Goal: Find specific page/section: Find specific page/section

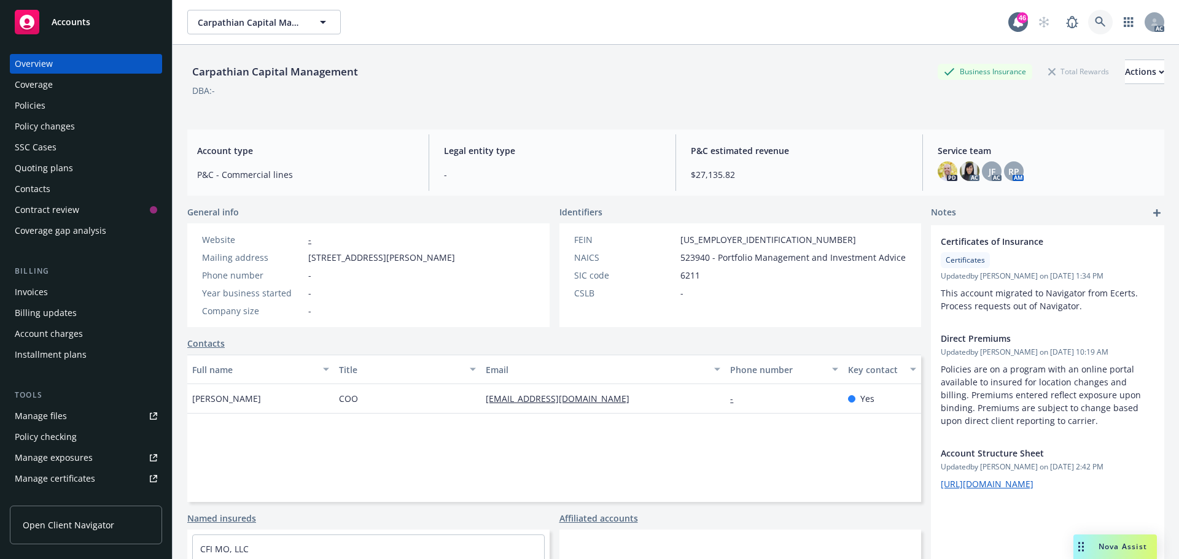
click at [1090, 29] on link at bounding box center [1100, 22] width 25 height 25
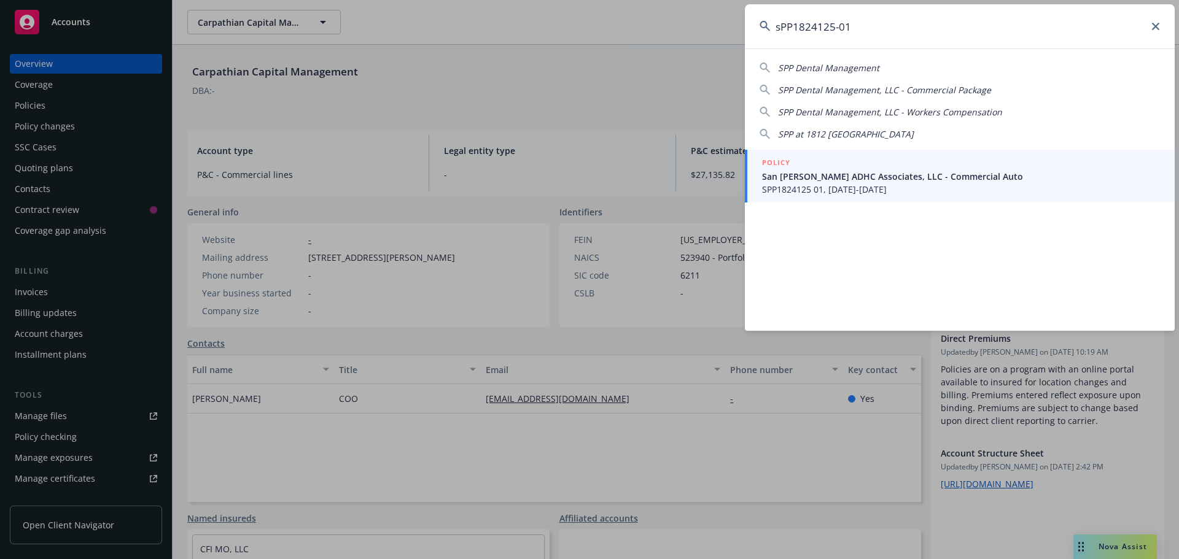
type input "sPP1824125-01"
click at [877, 191] on span "SPP1824125 01, [DATE]-[DATE]" at bounding box center [961, 189] width 398 height 13
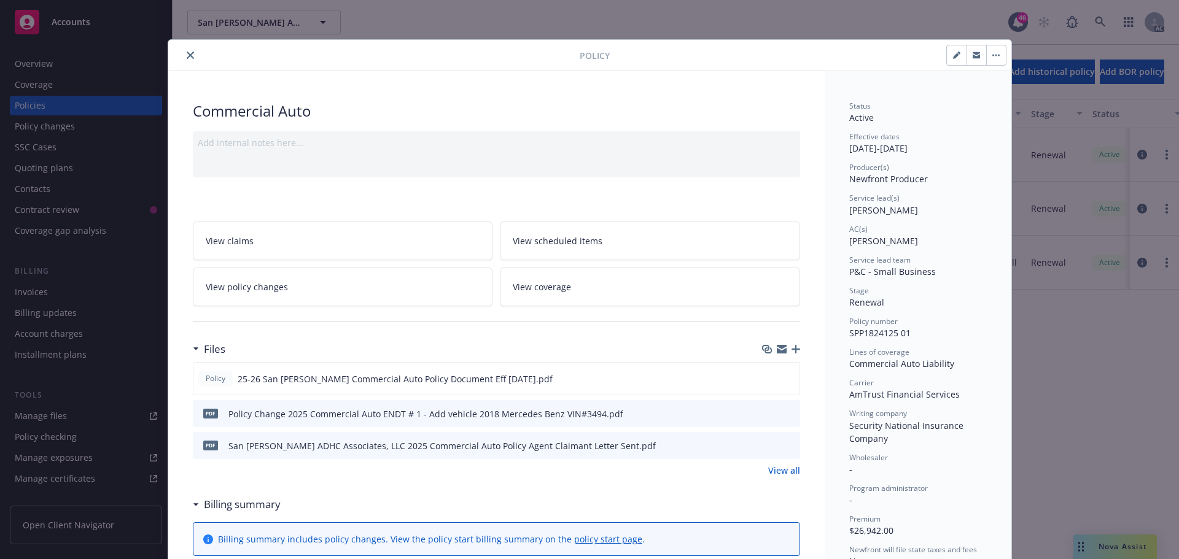
click at [188, 53] on icon "close" at bounding box center [190, 55] width 7 height 7
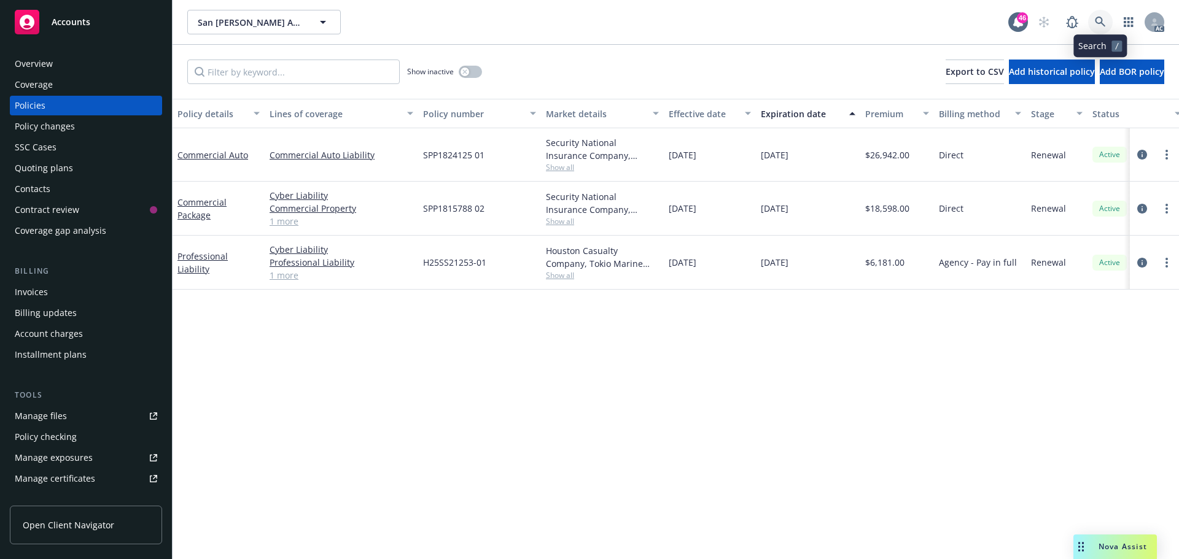
click at [1107, 18] on link at bounding box center [1100, 22] width 25 height 25
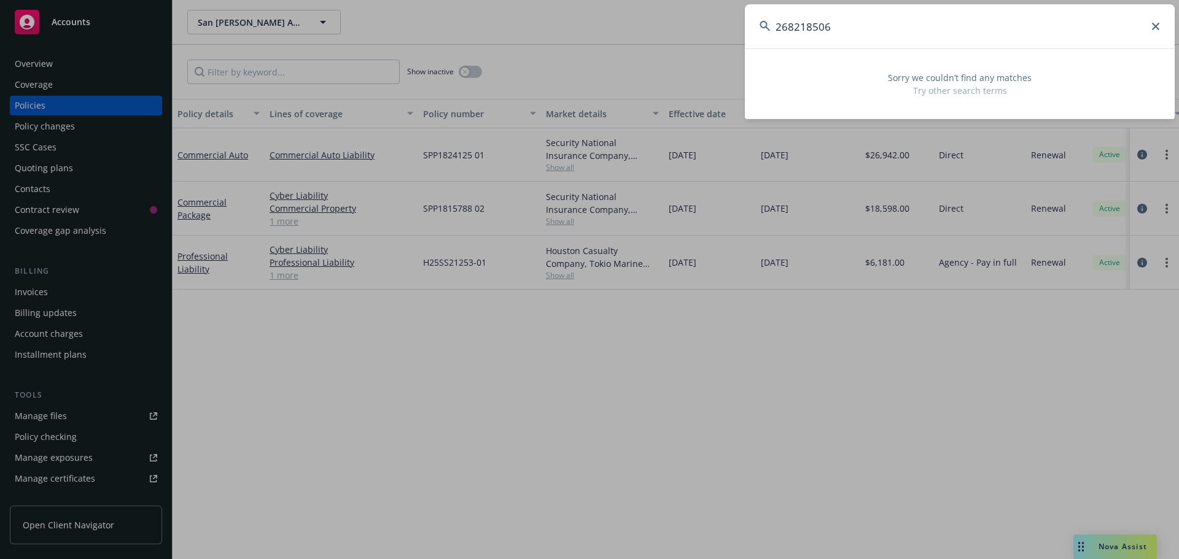
click at [810, 25] on input "268218506" at bounding box center [960, 26] width 430 height 44
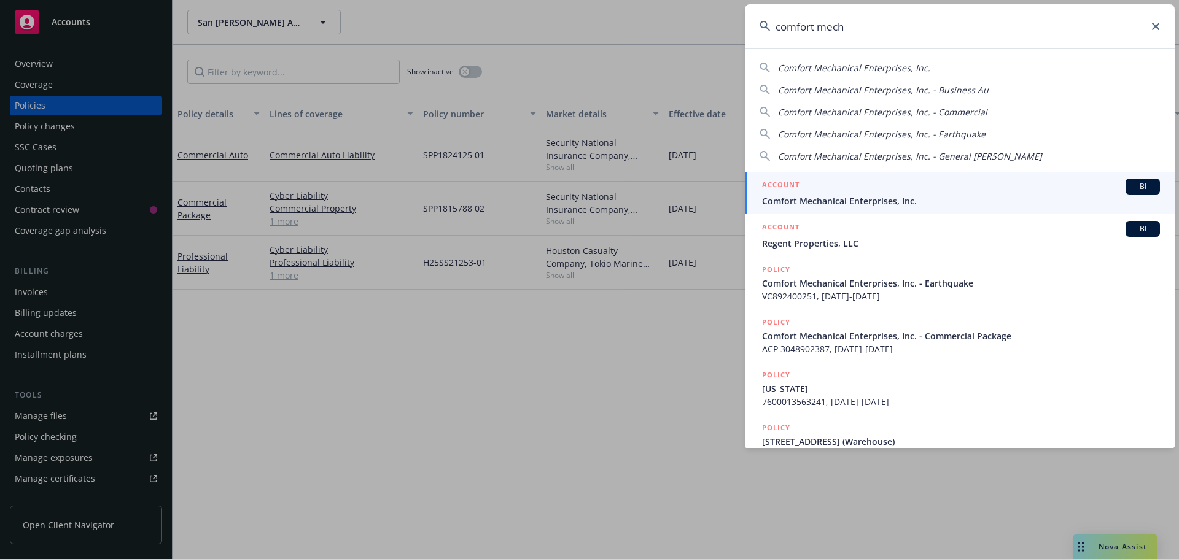
type input "comfort mech"
click at [862, 193] on div "ACCOUNT BI" at bounding box center [961, 187] width 398 height 16
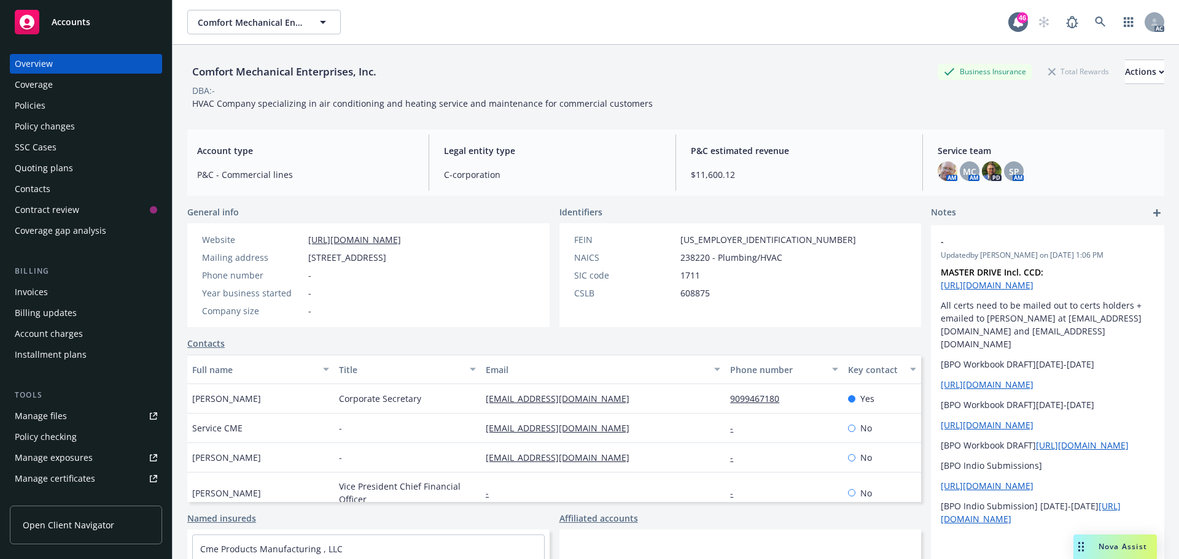
click at [47, 109] on div "Policies" at bounding box center [86, 106] width 142 height 20
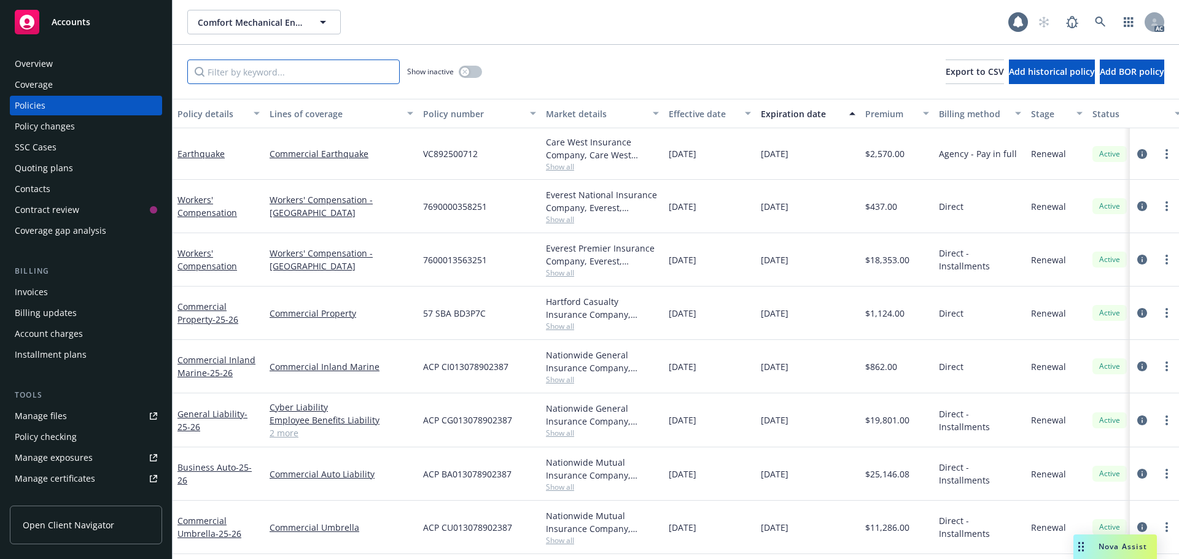
click at [328, 64] on input "Filter by keyword..." at bounding box center [293, 72] width 212 height 25
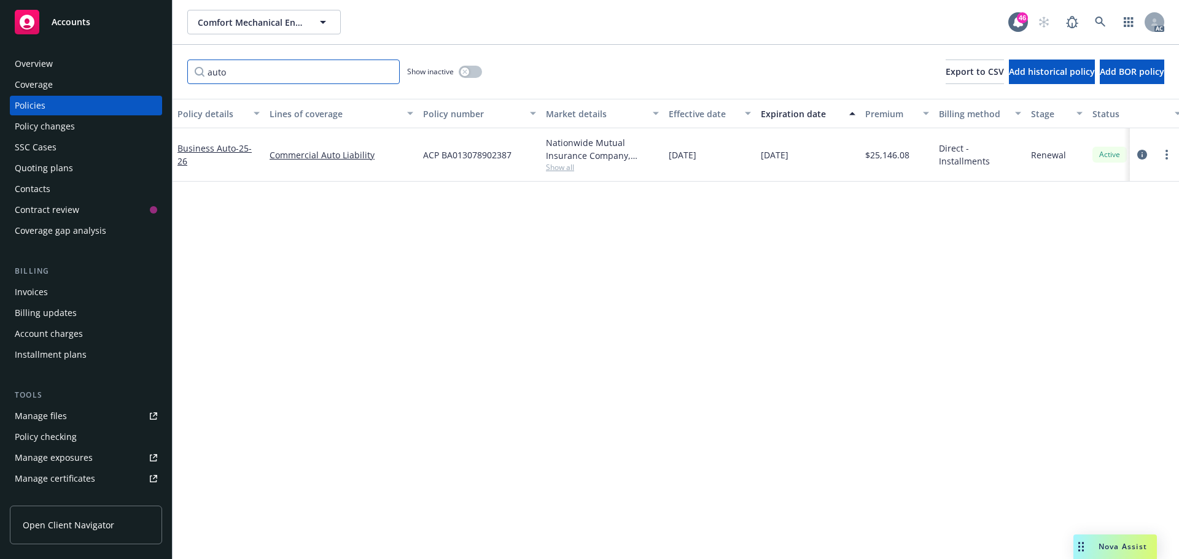
type input "auto"
